Goal: Transaction & Acquisition: Purchase product/service

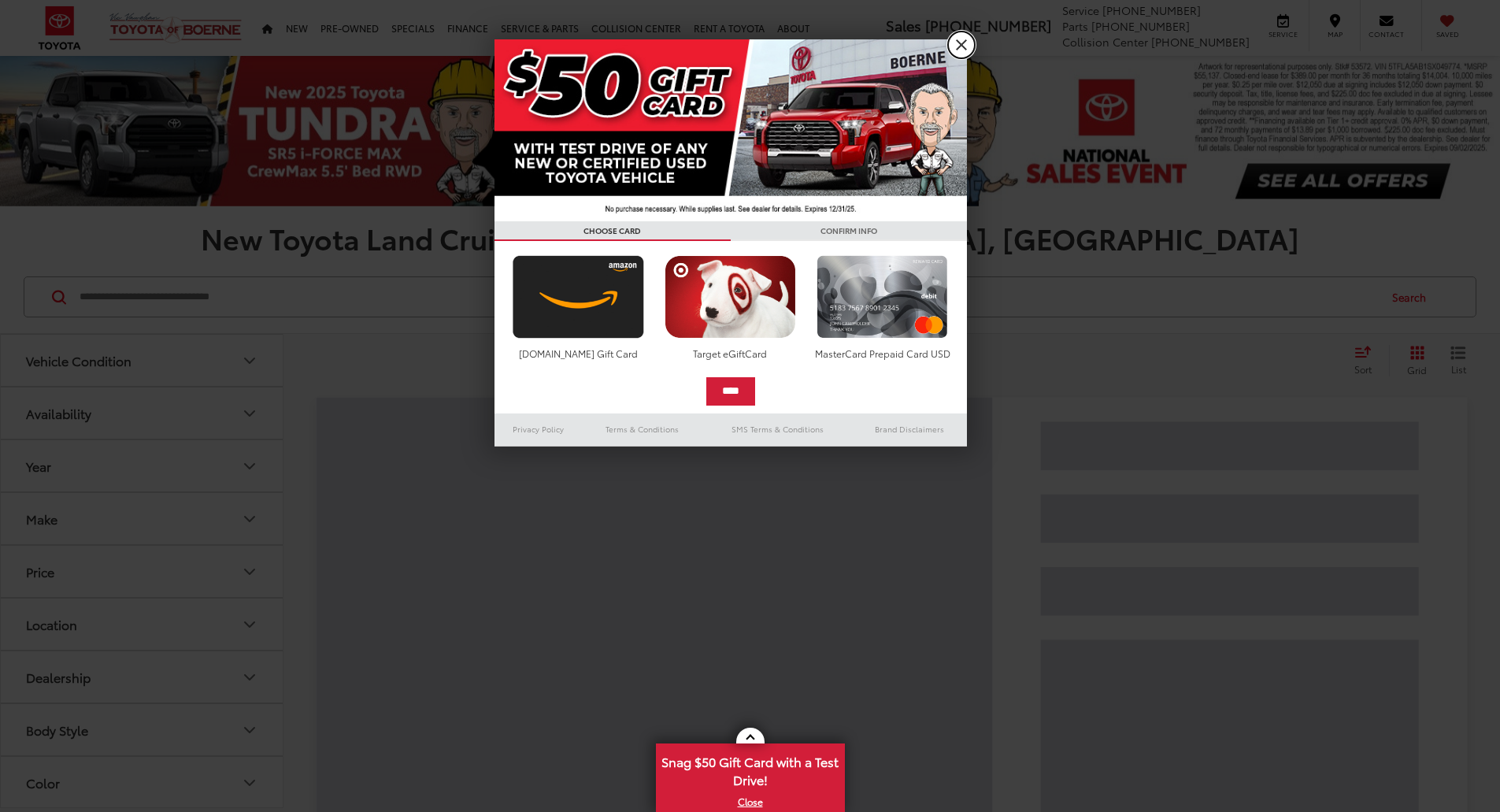
click at [962, 44] on link "X" at bounding box center [961, 45] width 26 height 26
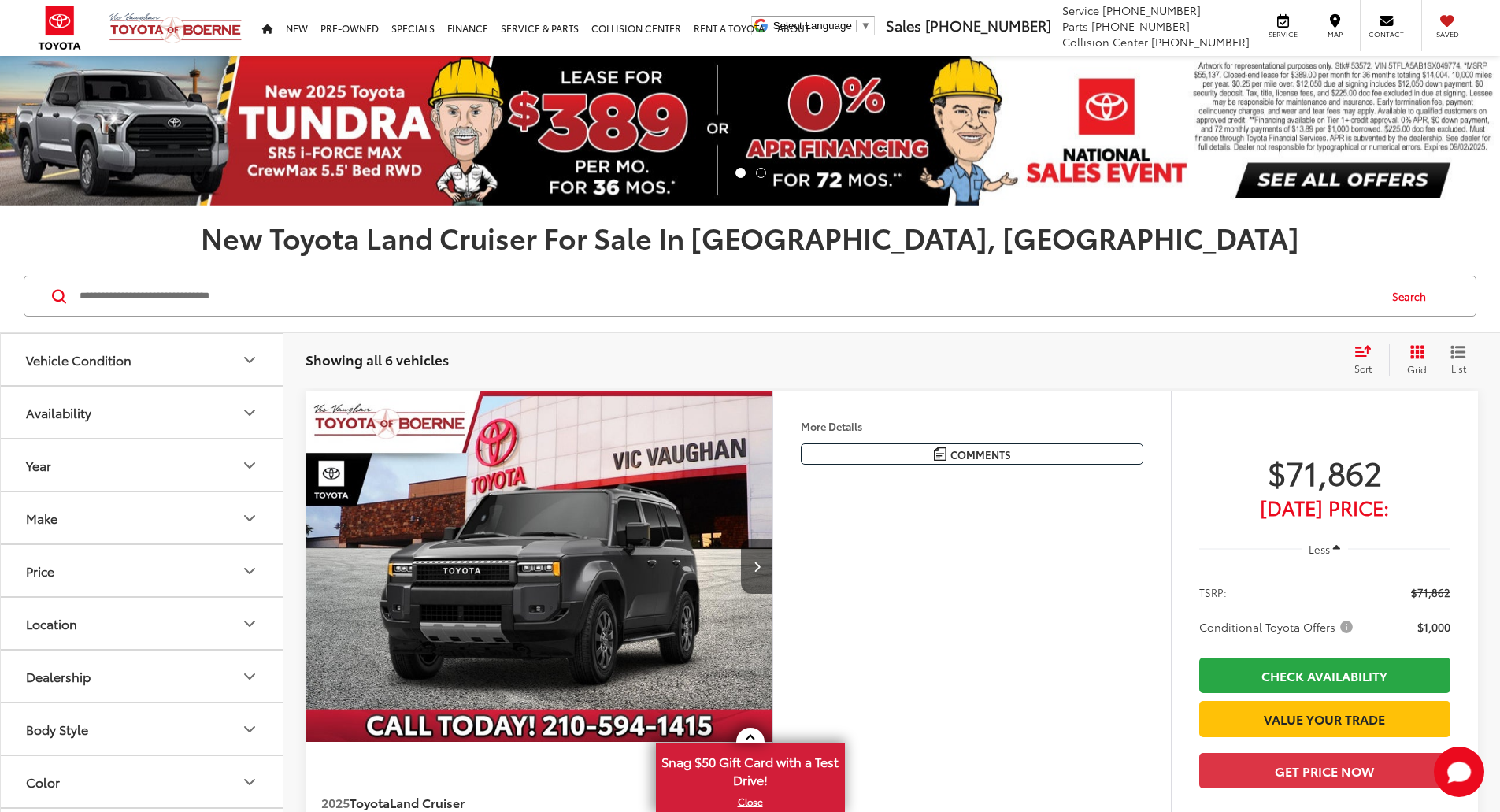
scroll to position [236, 0]
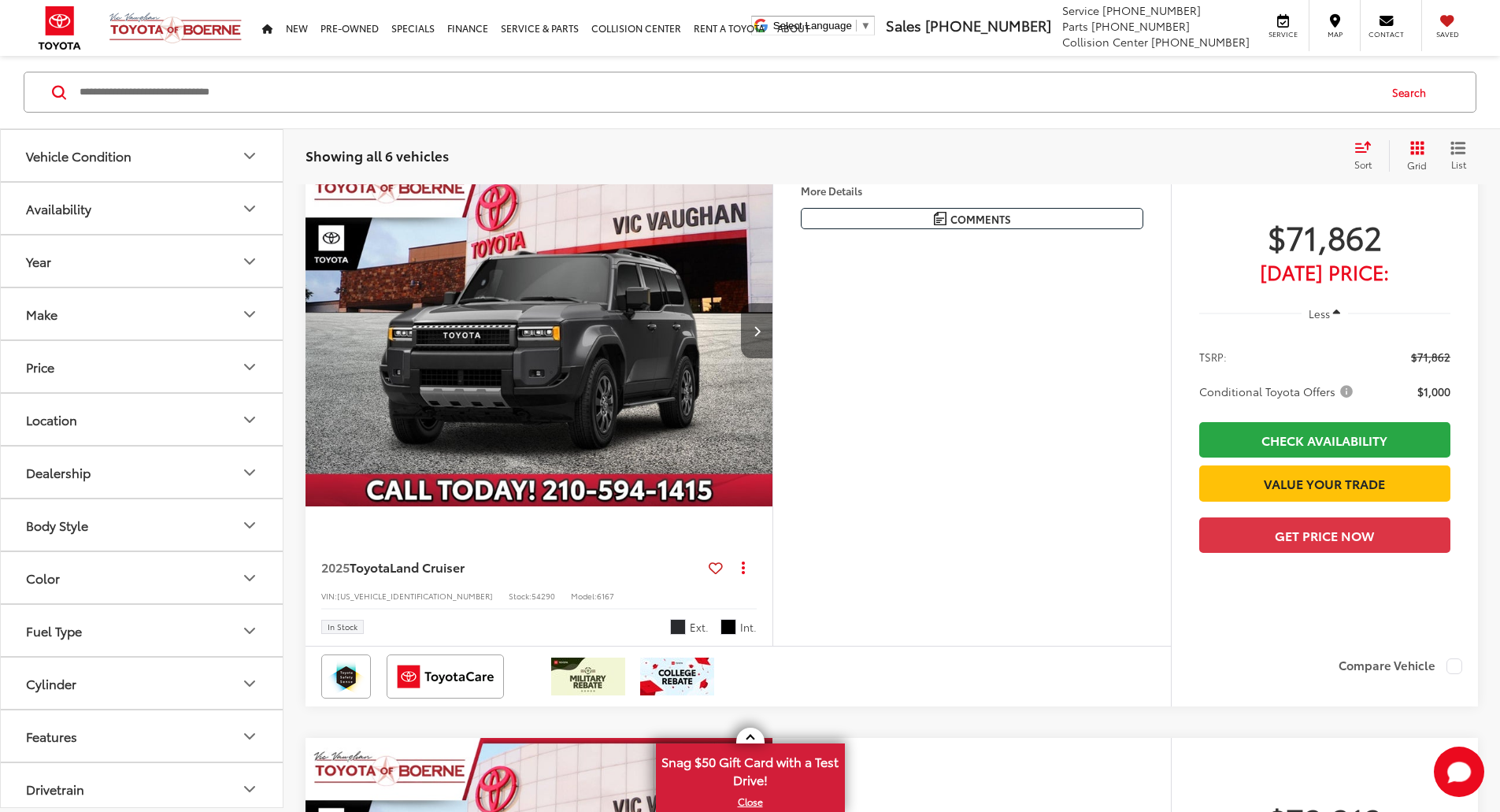
click at [773, 358] on button "Next image" at bounding box center [756, 331] width 32 height 55
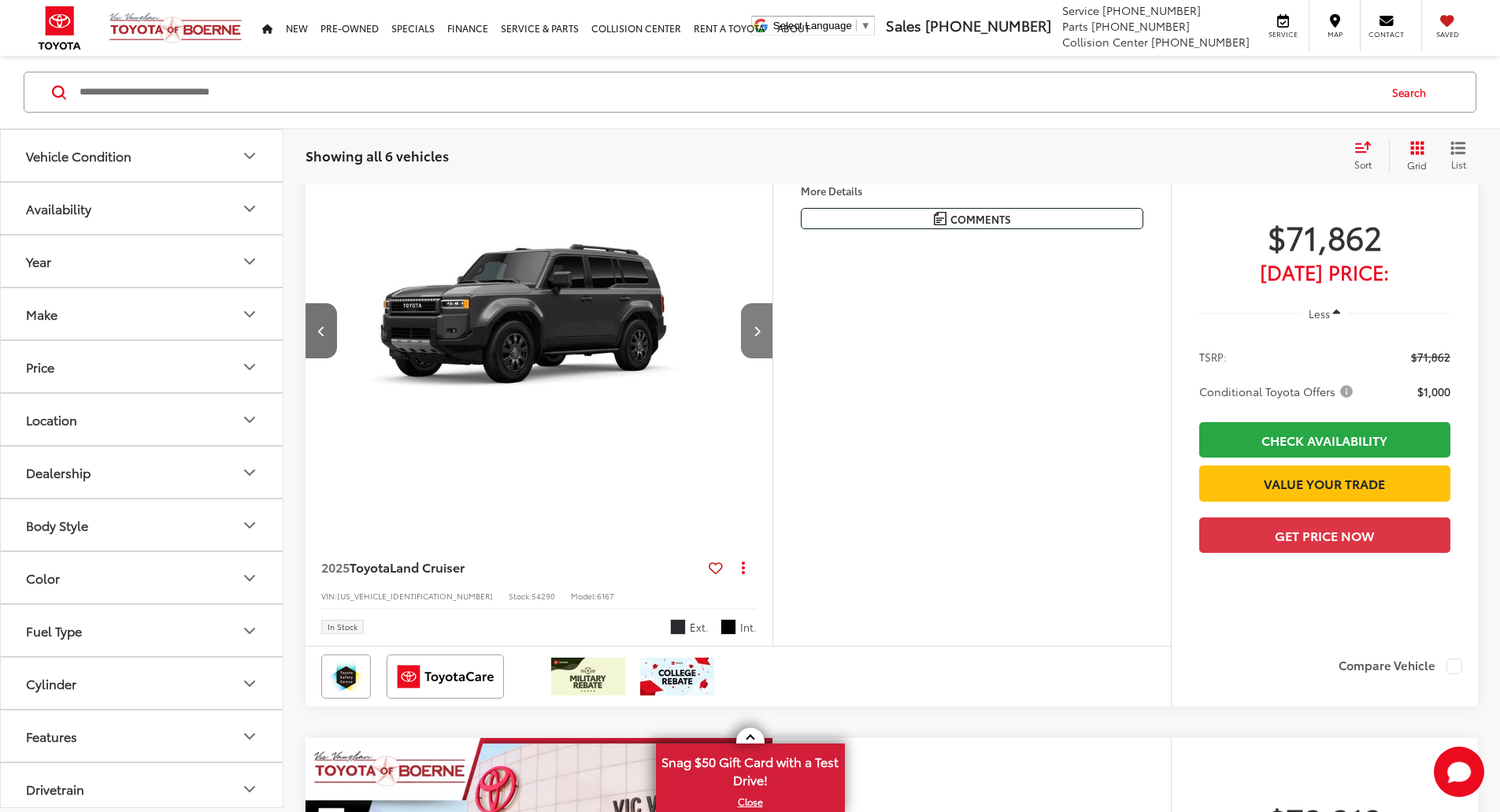
click at [773, 358] on button "Next image" at bounding box center [756, 331] width 32 height 55
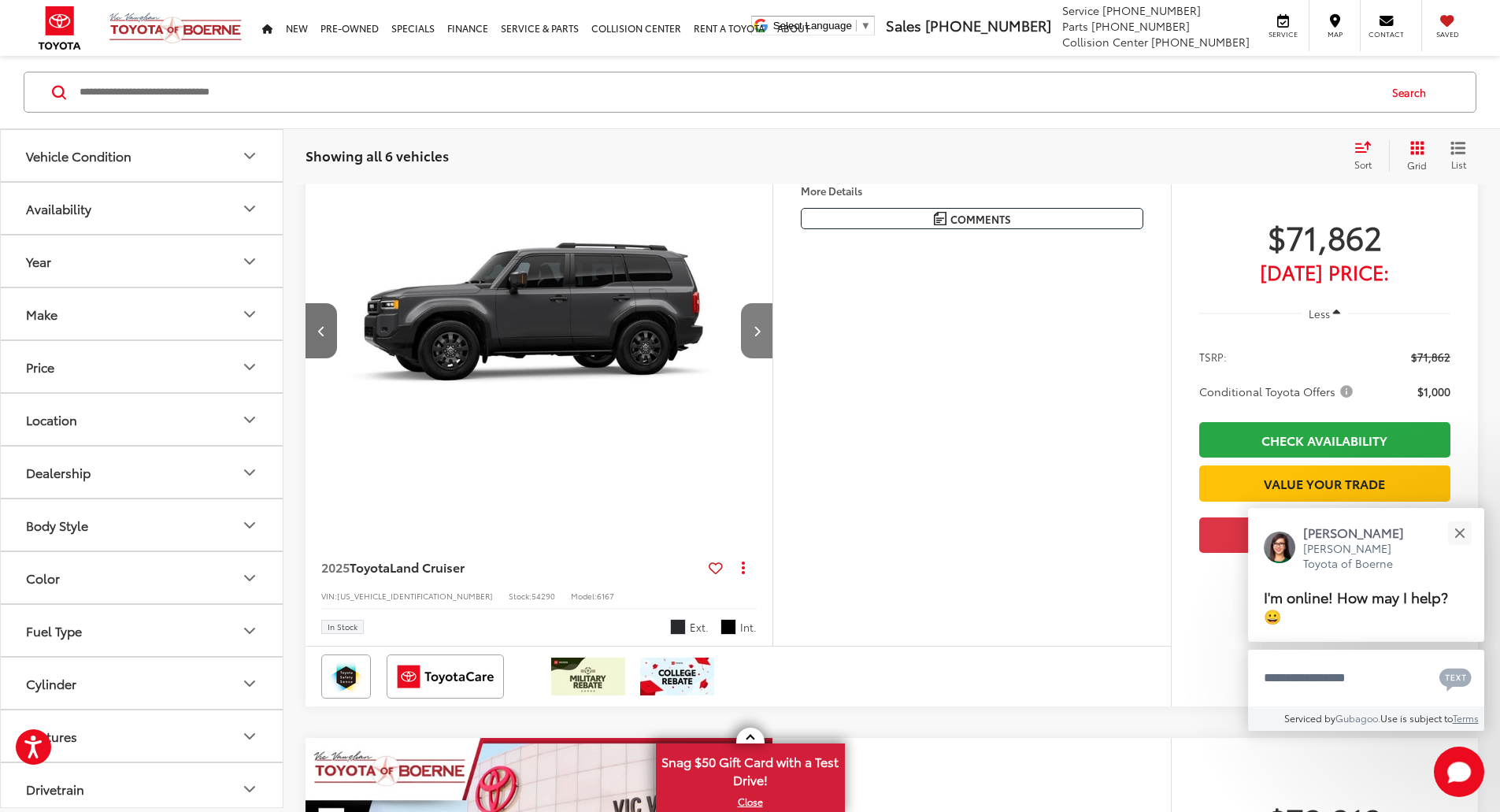
click at [773, 358] on button "Next image" at bounding box center [756, 331] width 32 height 55
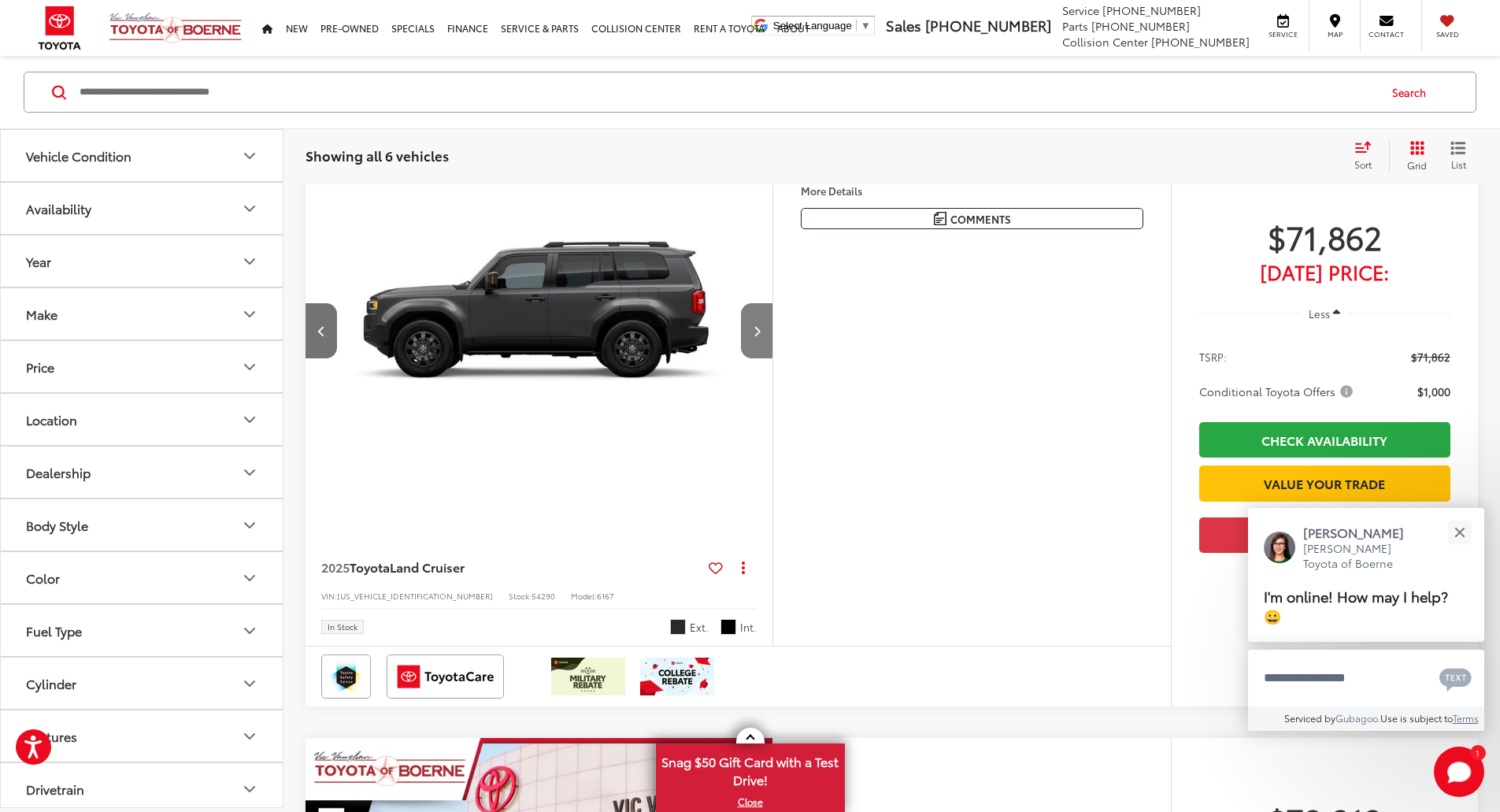
click at [773, 358] on button "Next image" at bounding box center [756, 331] width 32 height 55
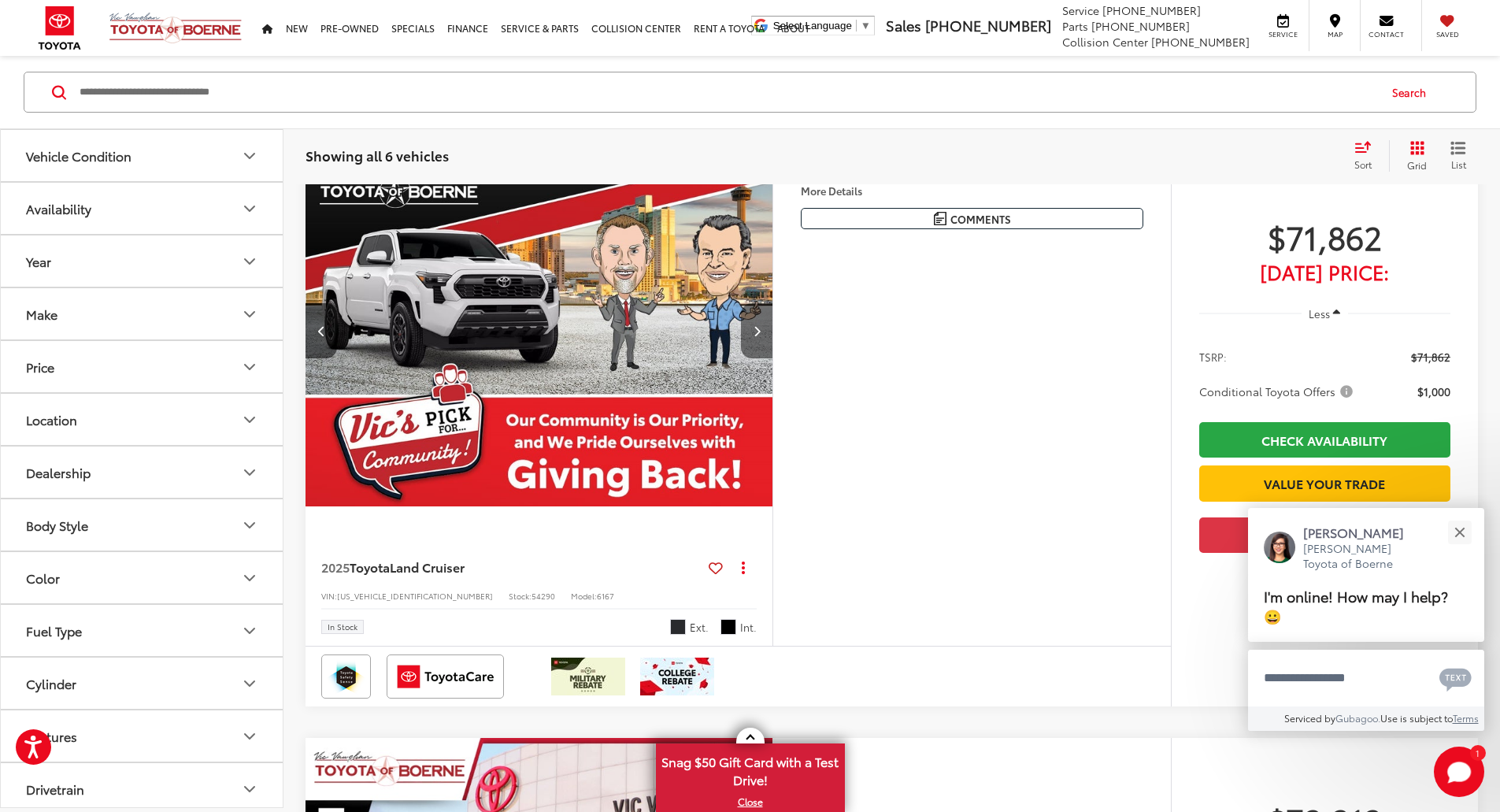
click at [773, 358] on button "Next image" at bounding box center [756, 331] width 32 height 55
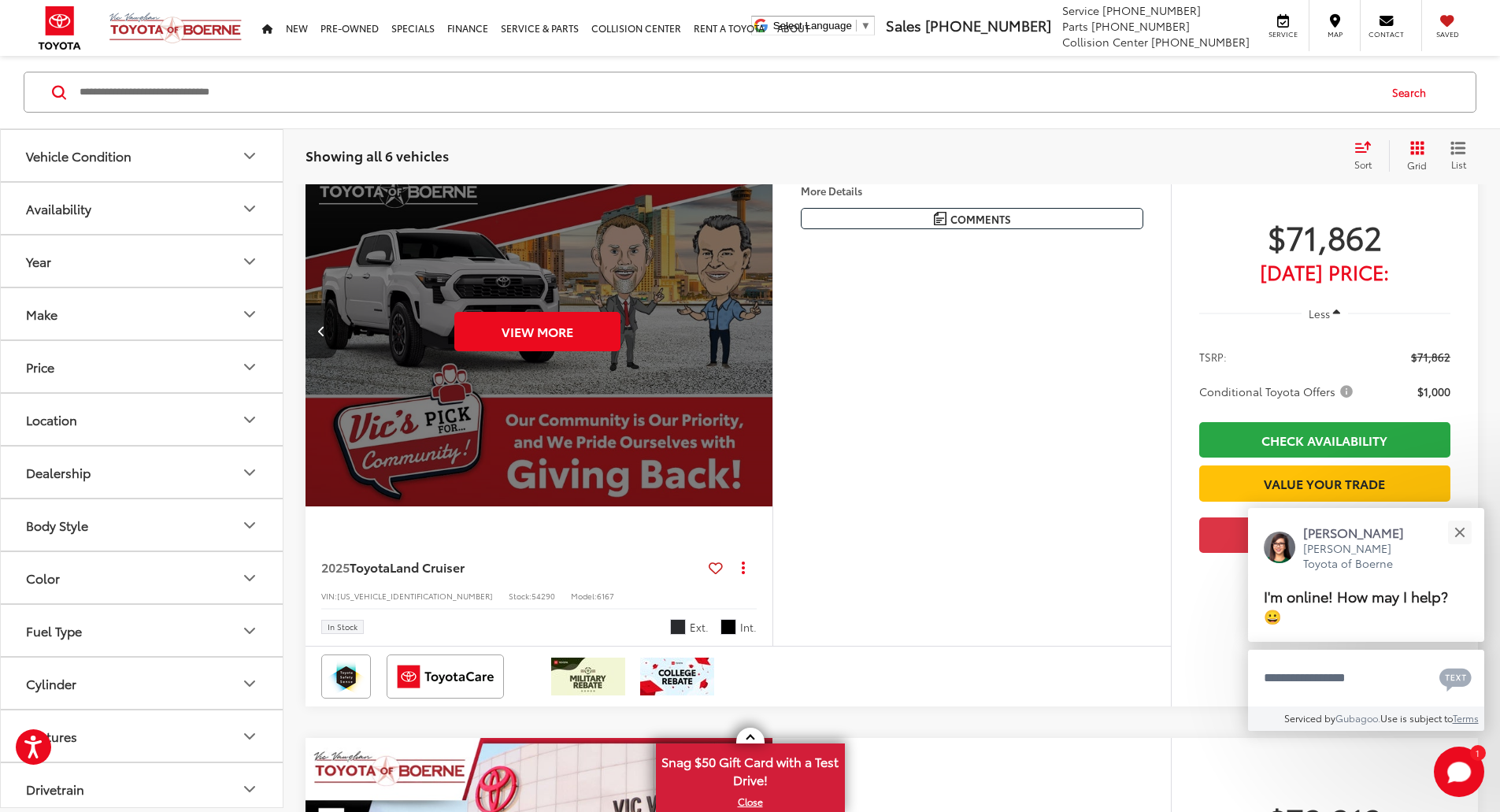
scroll to position [0, 2986]
click at [772, 371] on div "View More" at bounding box center [537, 331] width 469 height 352
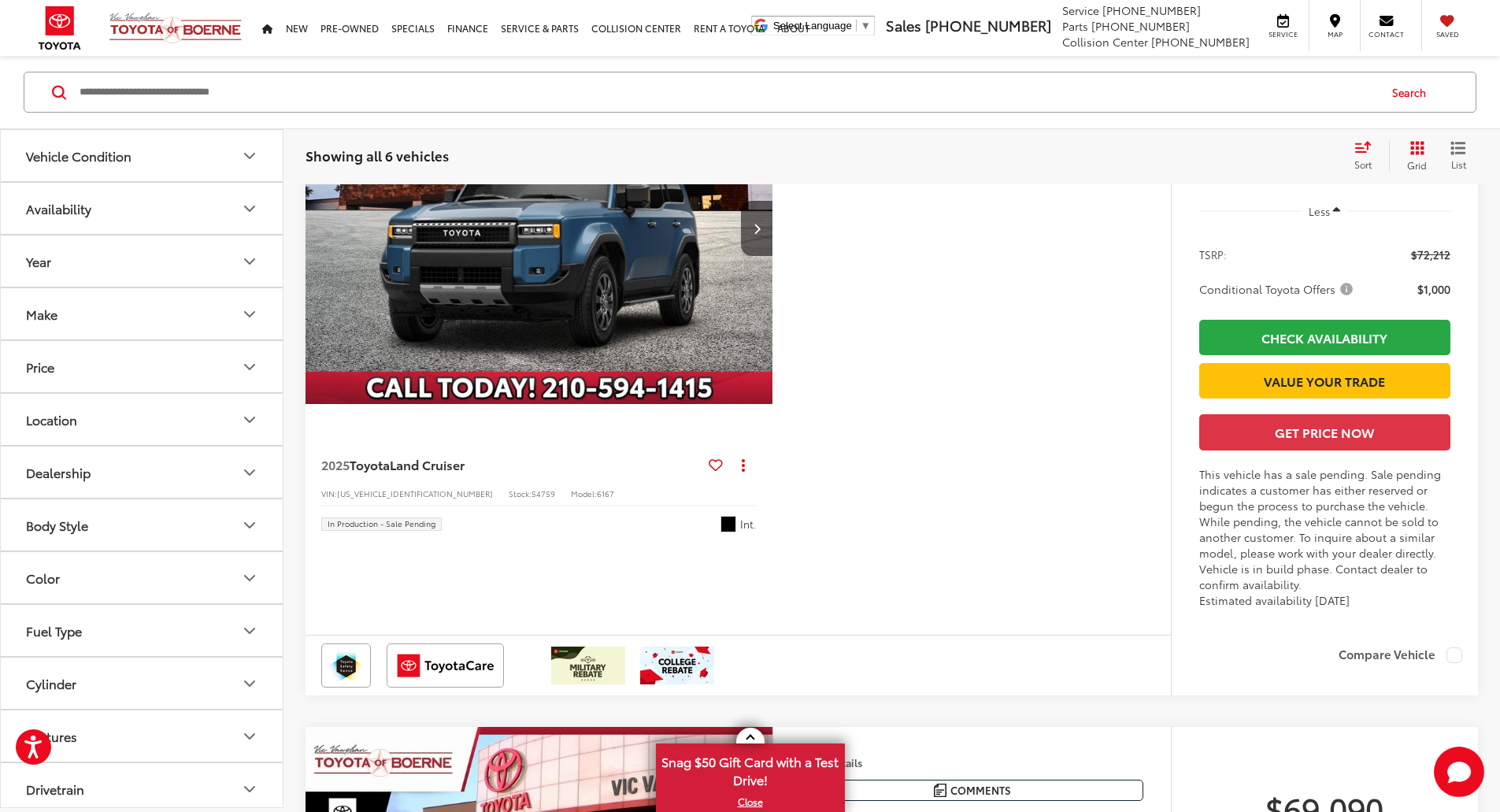
scroll to position [756, 0]
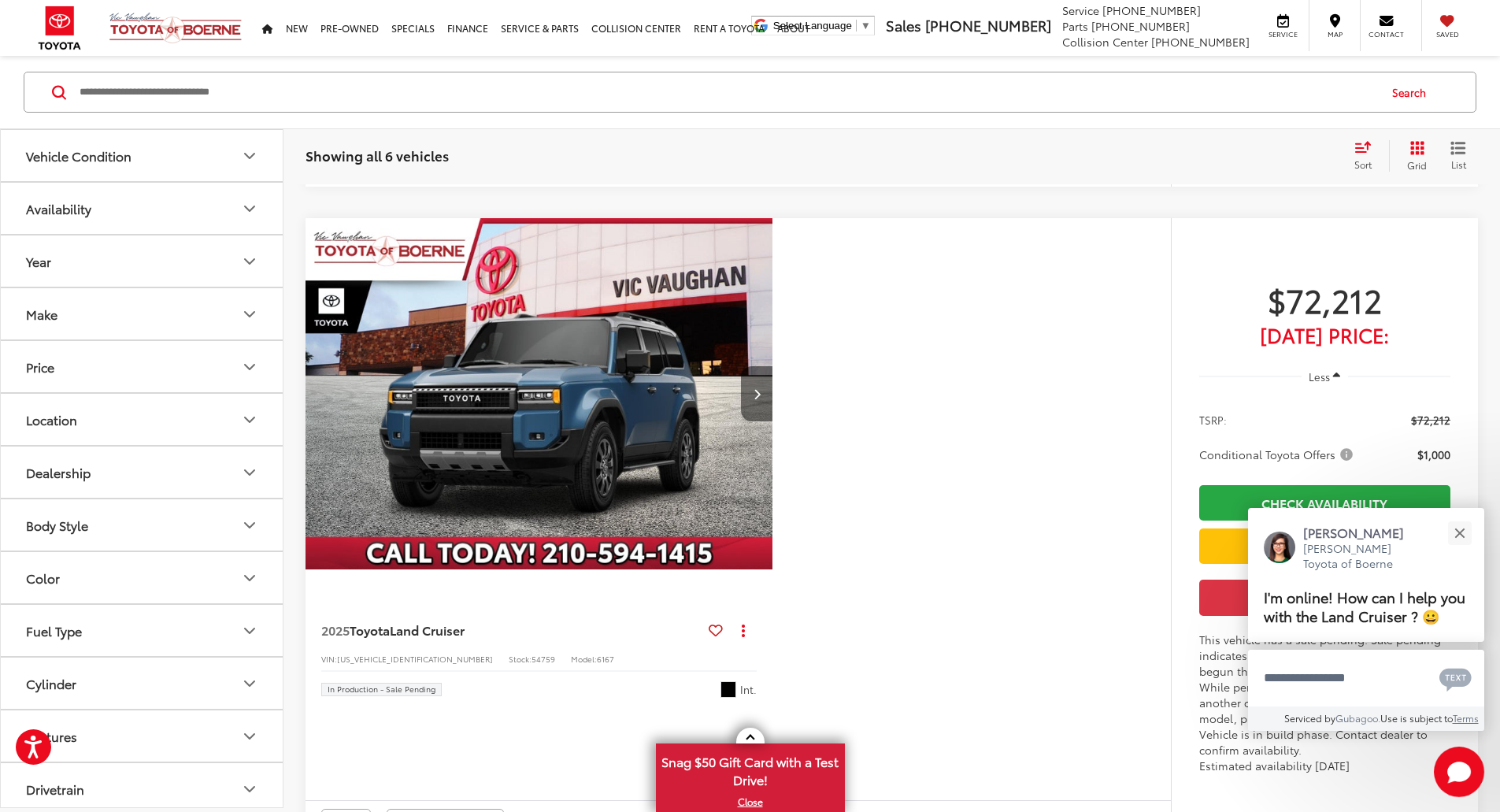
click at [773, 421] on button "Next image" at bounding box center [756, 394] width 32 height 55
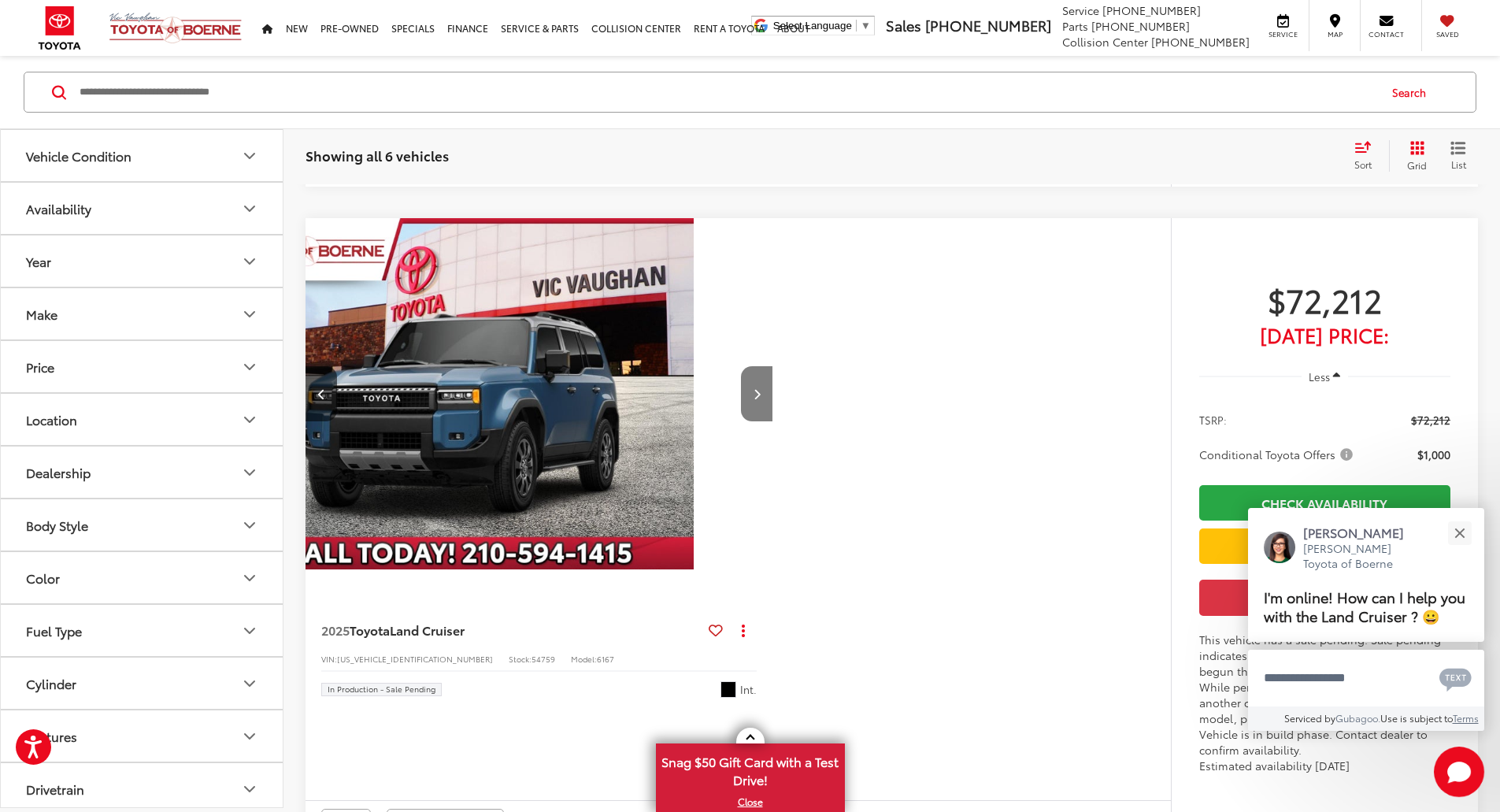
scroll to position [0, 308]
